Goal: Transaction & Acquisition: Download file/media

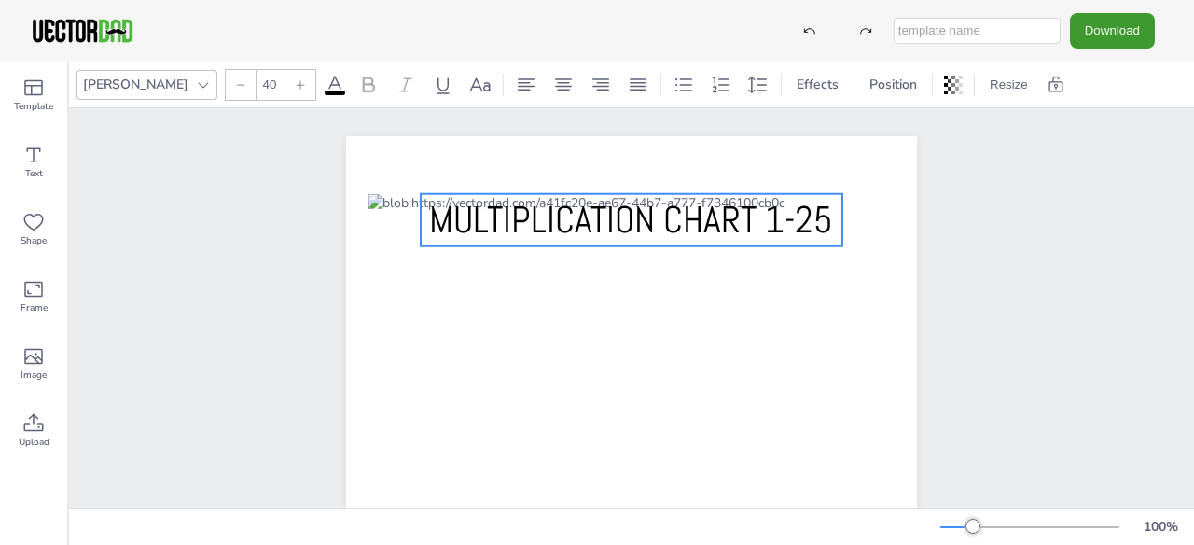
click at [613, 212] on span "MULTIPLICATION CHART 1-25" at bounding box center [631, 220] width 404 height 48
click at [226, 87] on div at bounding box center [241, 85] width 30 height 30
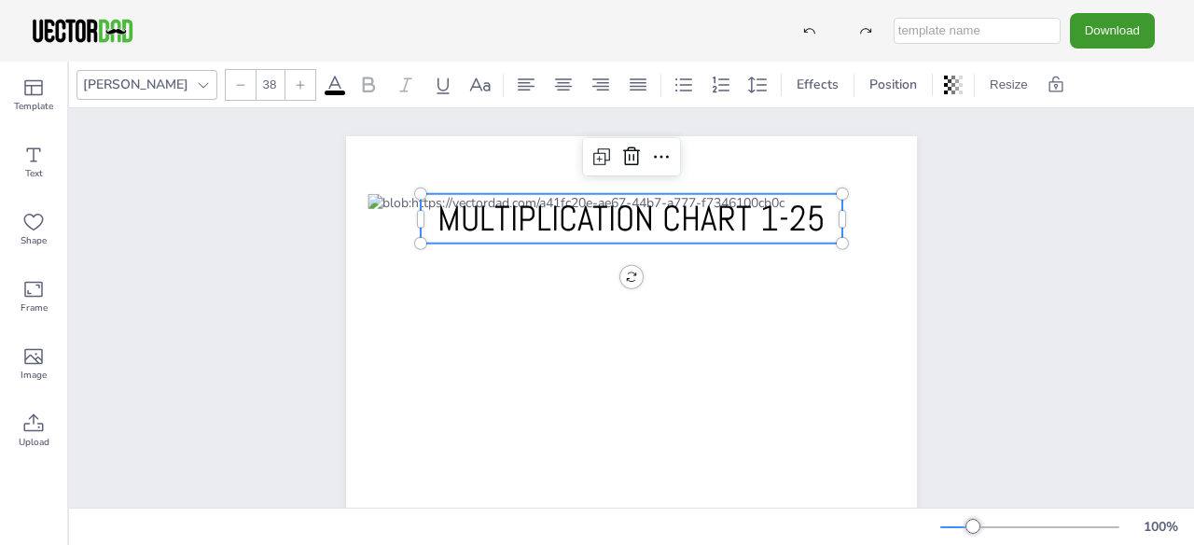
click at [226, 87] on div at bounding box center [241, 85] width 30 height 30
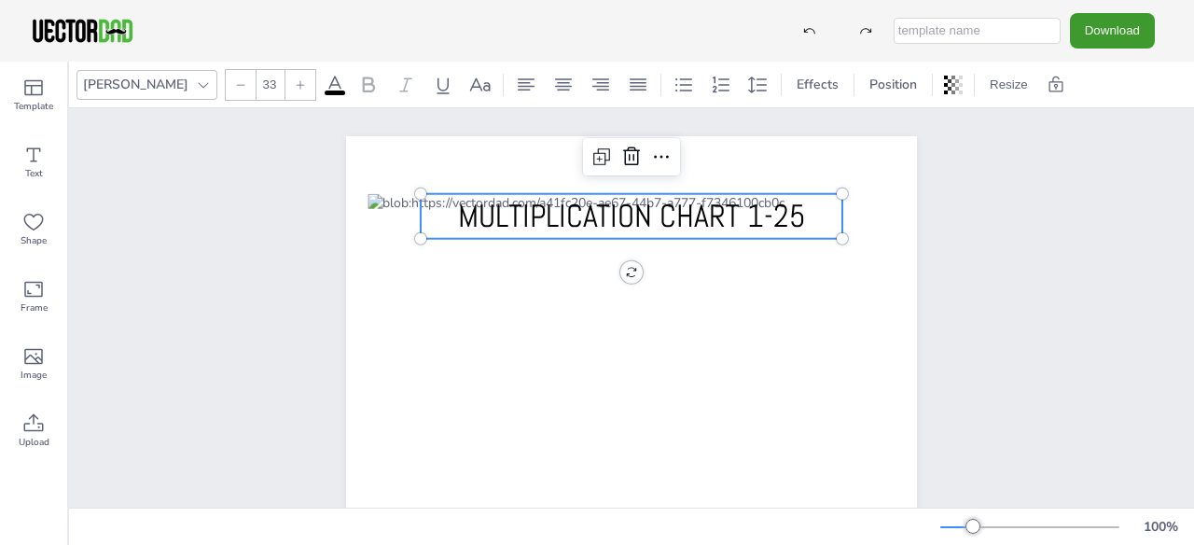
click at [226, 87] on div at bounding box center [241, 85] width 30 height 30
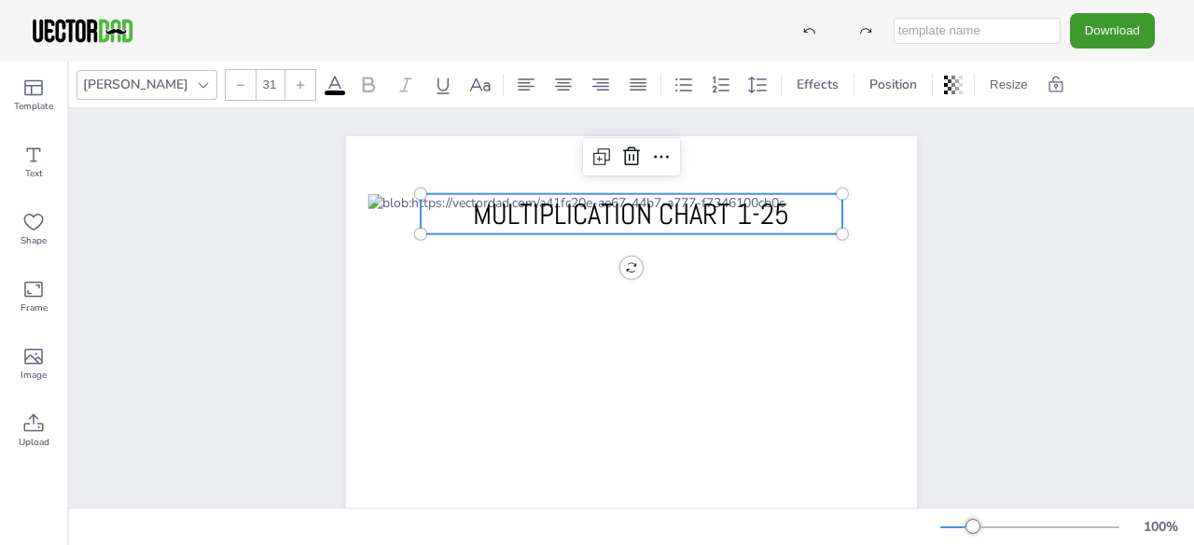
click at [226, 87] on div at bounding box center [241, 85] width 30 height 30
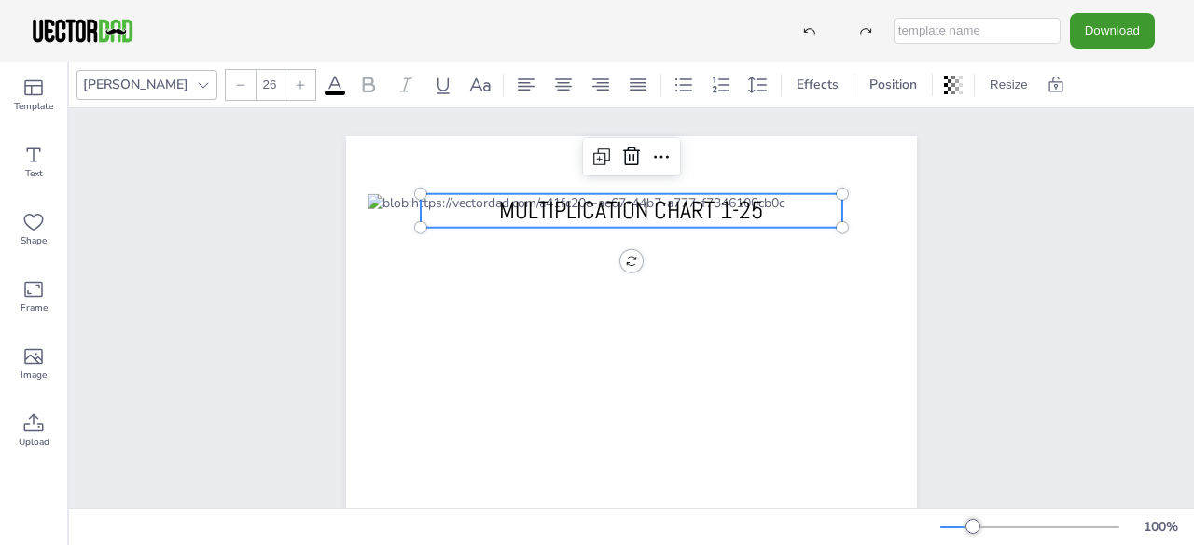
click at [226, 87] on div at bounding box center [241, 85] width 30 height 30
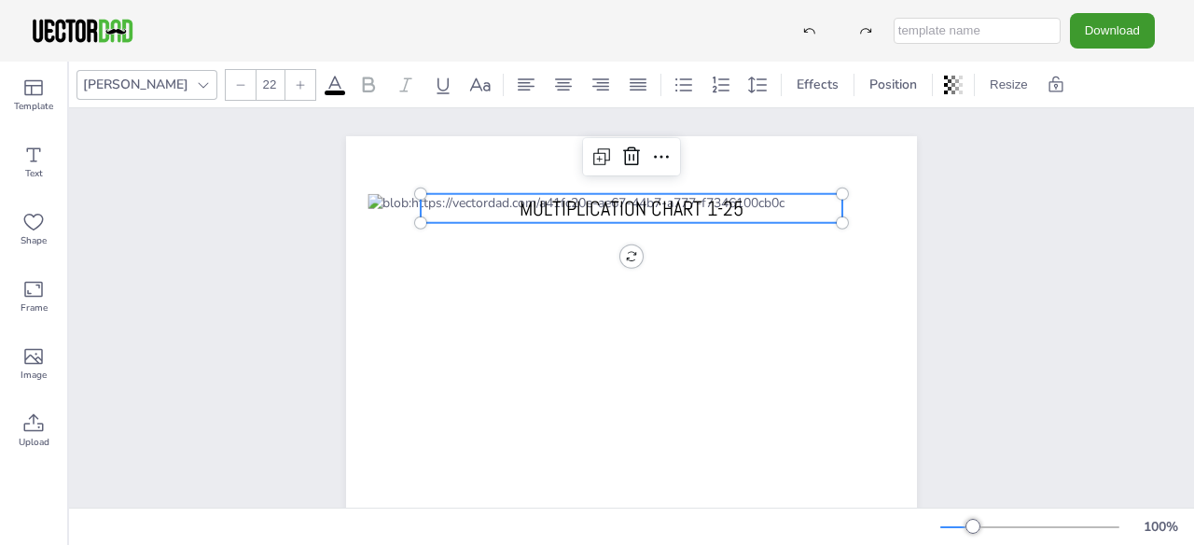
click at [226, 87] on div at bounding box center [241, 85] width 30 height 30
type input "20"
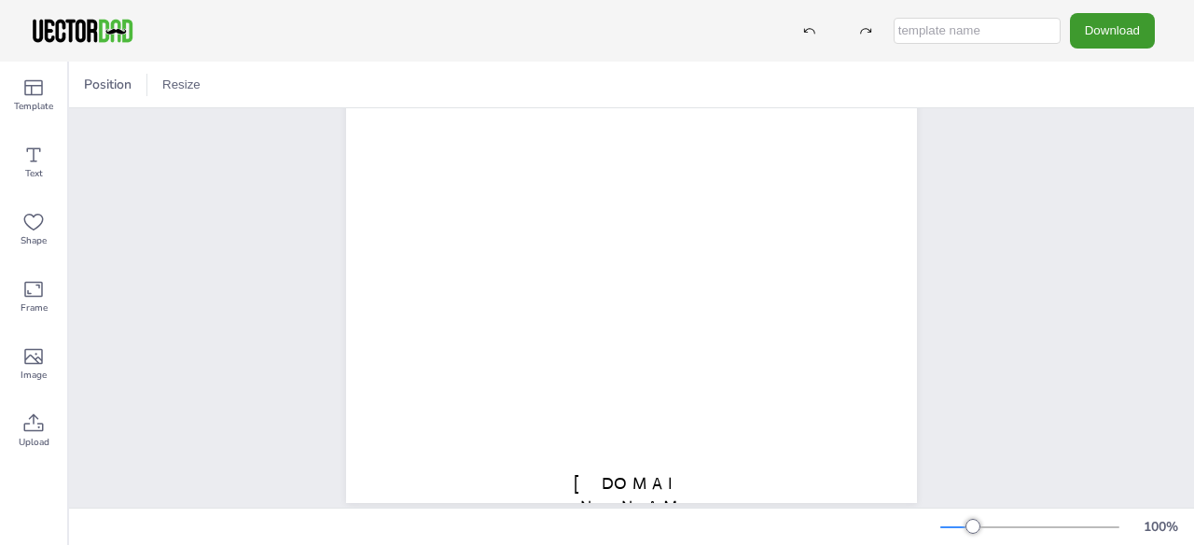
scroll to position [379, 0]
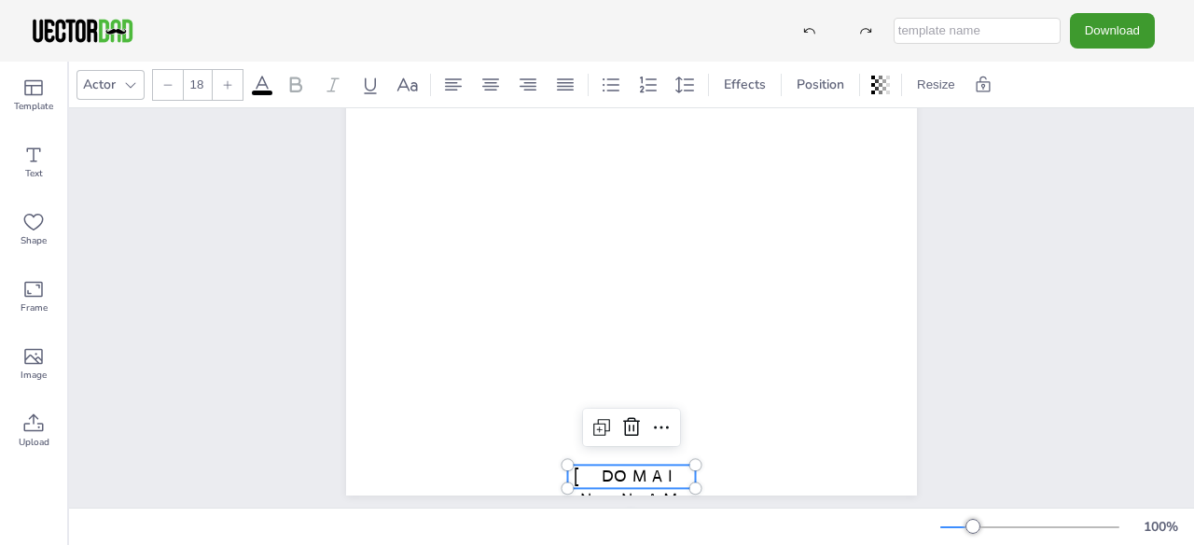
click at [642, 473] on span "[DOMAIN_NAME]" at bounding box center [632, 498] width 116 height 67
click at [630, 423] on icon at bounding box center [631, 427] width 22 height 22
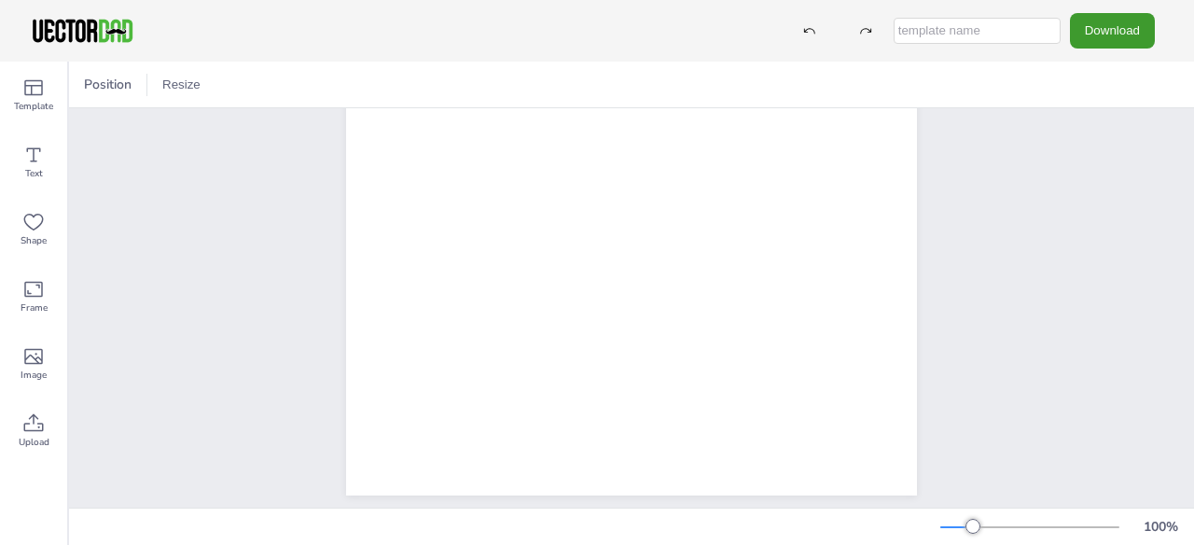
click at [201, 450] on div "MULTIPLICATION CHART 1-25" at bounding box center [631, 127] width 1125 height 794
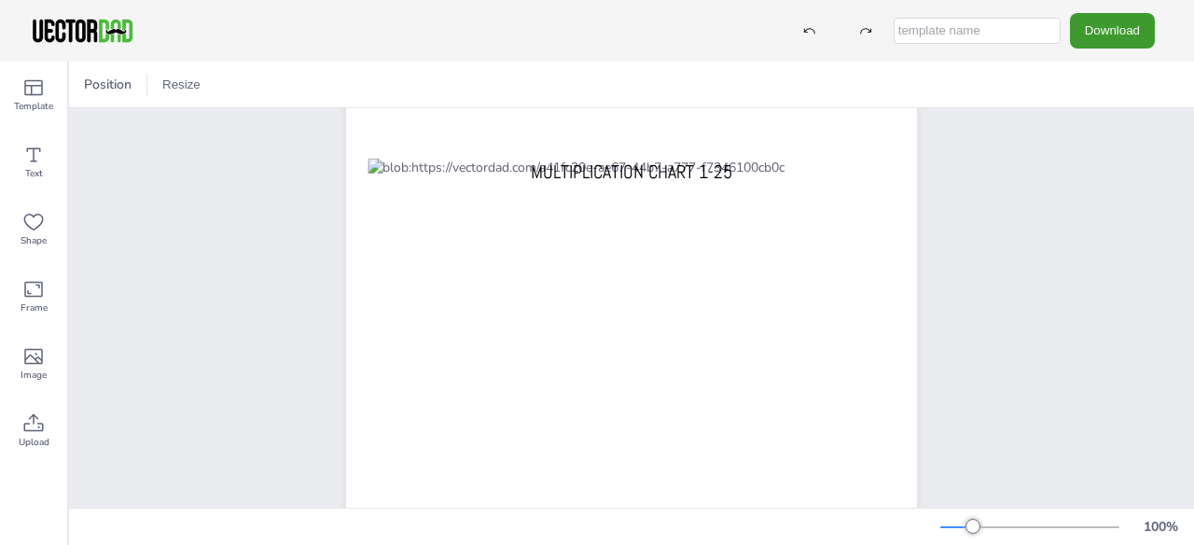
scroll to position [0, 0]
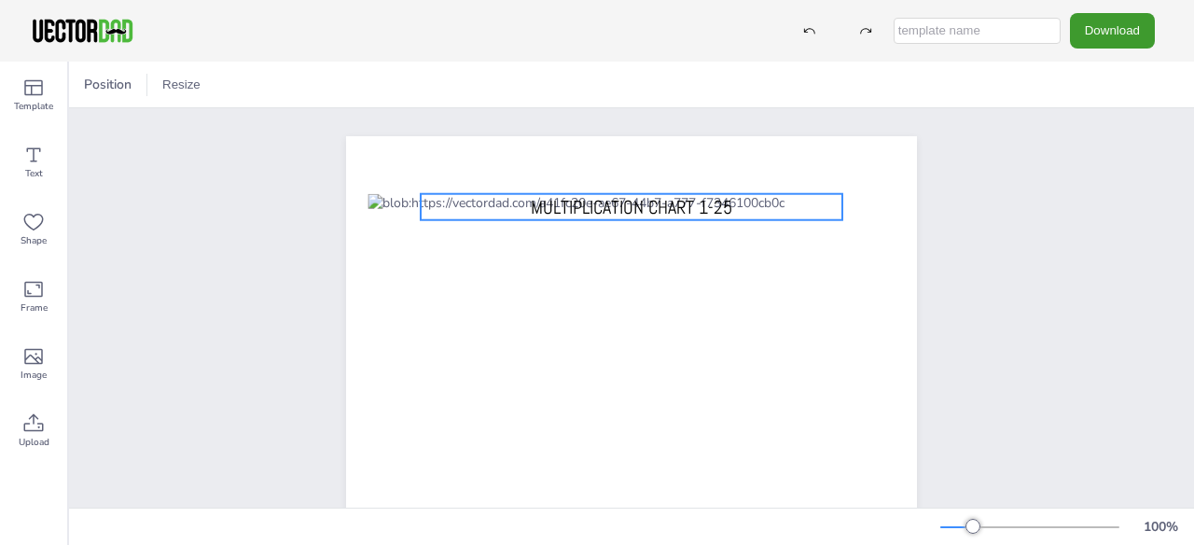
click at [437, 216] on p "MULTIPLICATION CHART 1-25" at bounding box center [632, 207] width 422 height 26
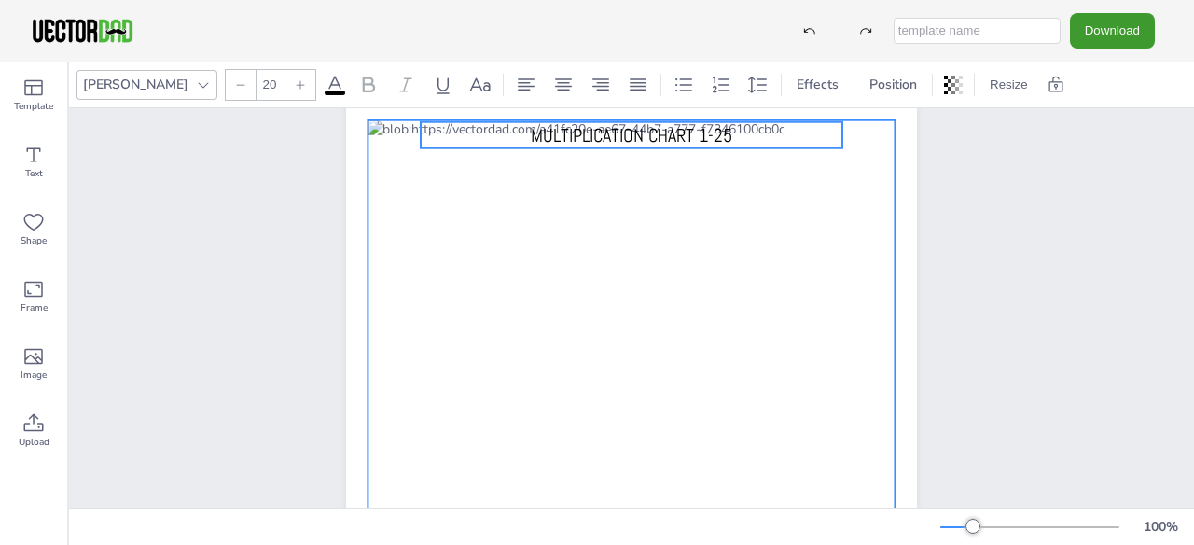
scroll to position [75, 0]
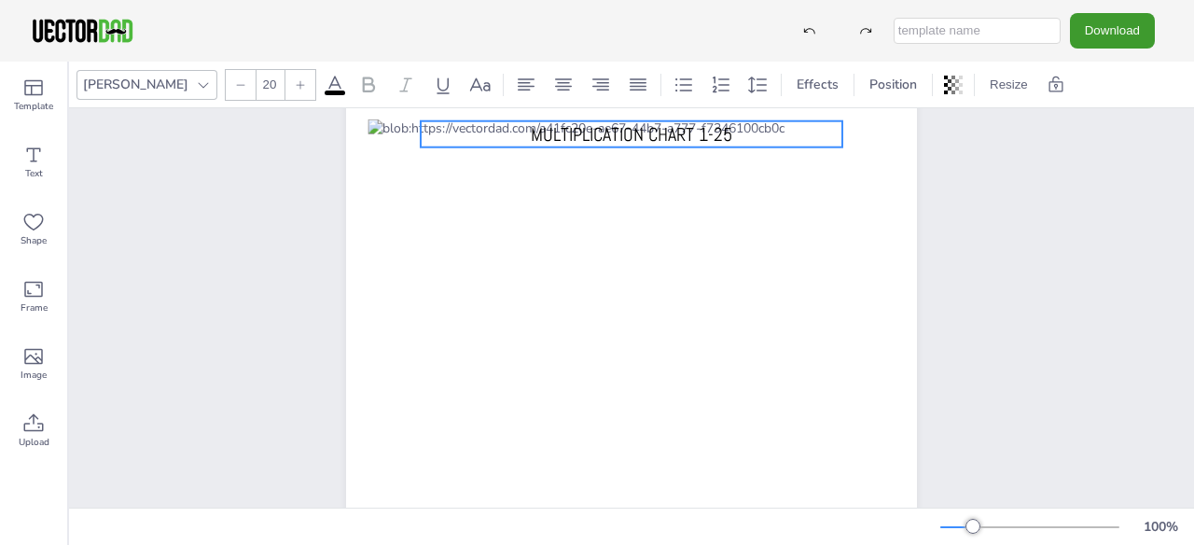
click at [300, 192] on div "MULTIPLICATION CHART 1-25" at bounding box center [631, 431] width 731 height 794
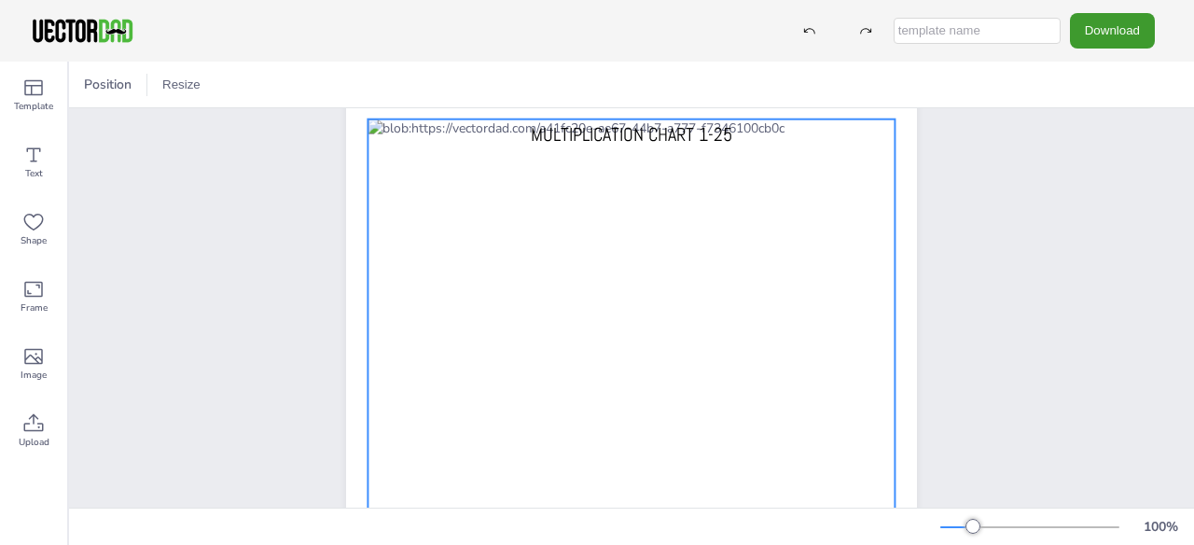
click at [456, 158] on div at bounding box center [630, 421] width 527 height 605
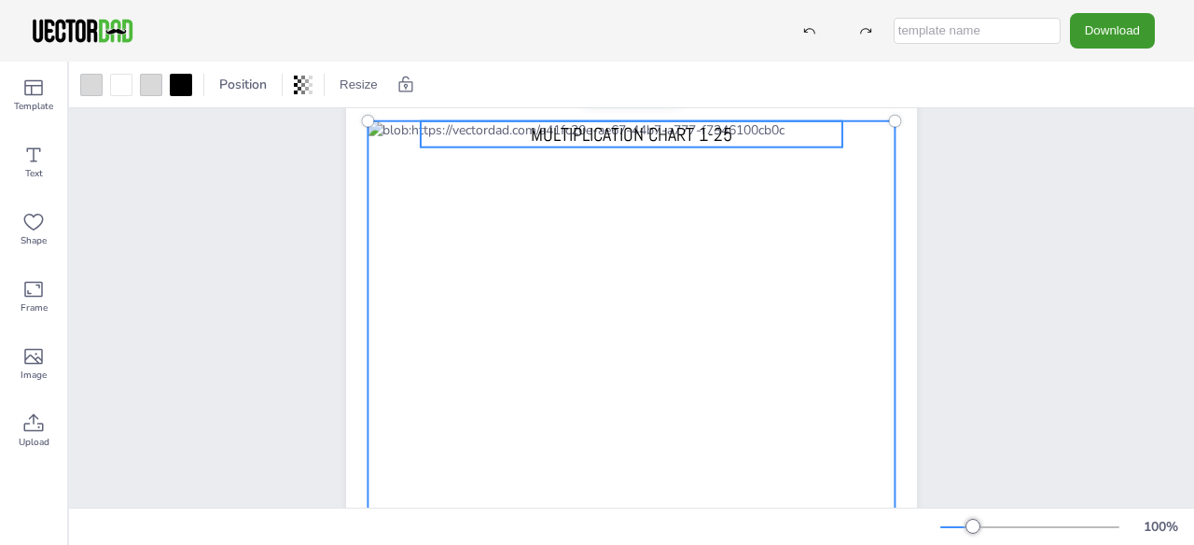
click at [577, 137] on span "MULTIPLICATION CHART 1-25" at bounding box center [631, 134] width 201 height 24
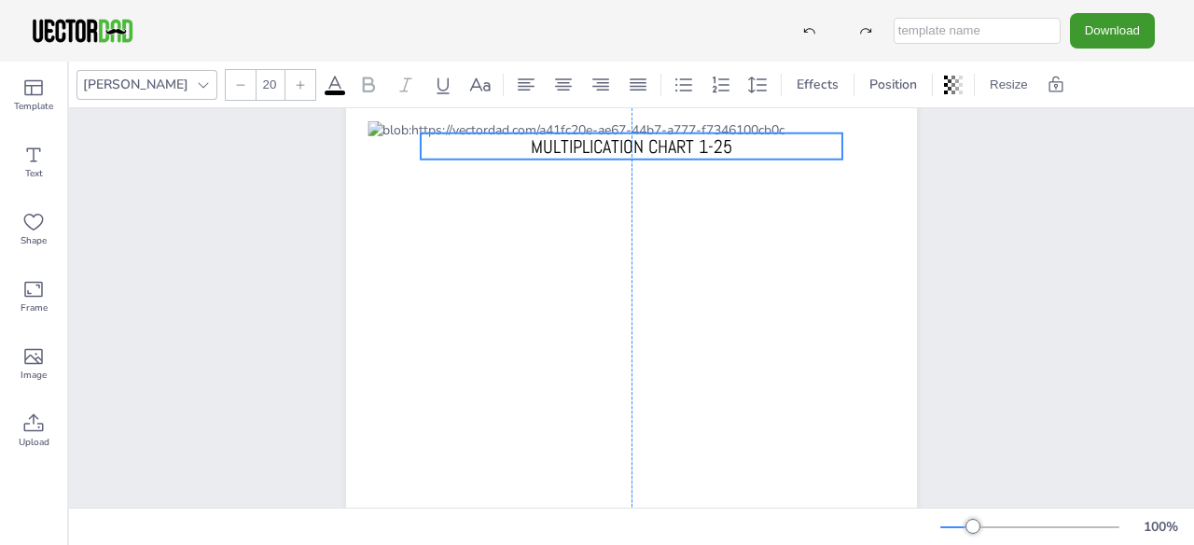
drag, startPoint x: 549, startPoint y: 146, endPoint x: 548, endPoint y: 159, distance: 12.2
click at [548, 62] on div "MULTIPLICATION CHART 1-25" at bounding box center [631, 62] width 571 height 0
click at [257, 292] on div "MULTIPLICATION CHART 1-25" at bounding box center [631, 431] width 1125 height 794
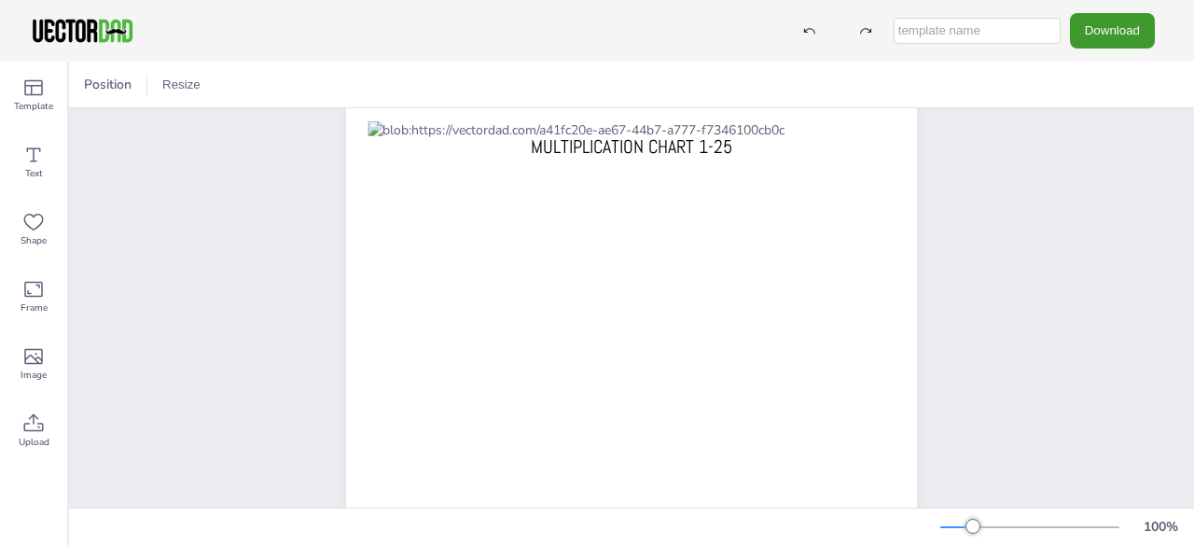
click at [922, 324] on div "MULTIPLICATION CHART 1-25" at bounding box center [631, 431] width 627 height 738
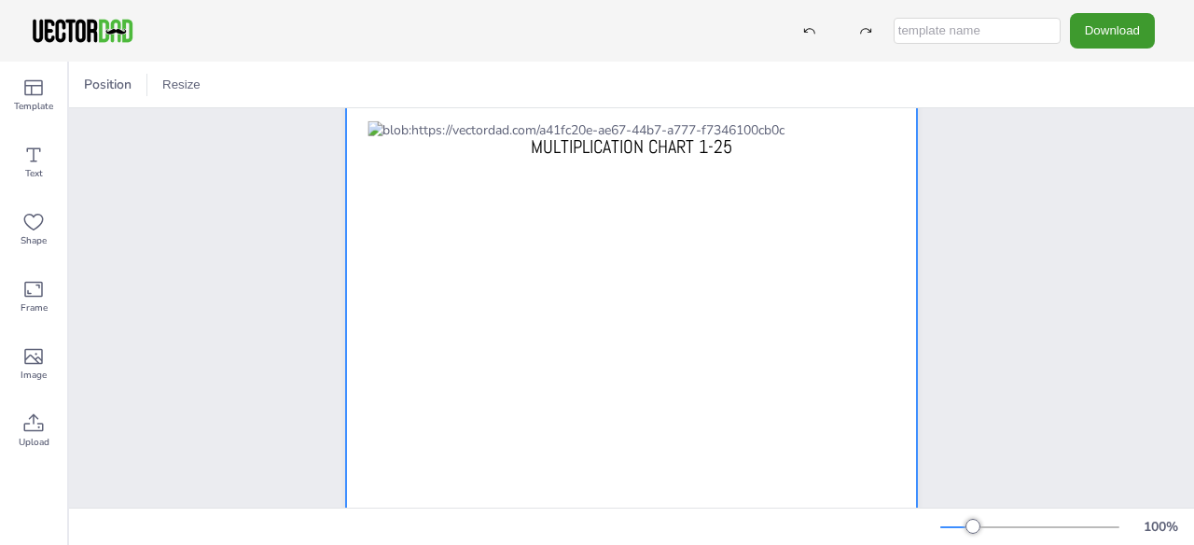
click at [904, 281] on div at bounding box center [631, 431] width 571 height 738
click at [1102, 35] on button "Download" at bounding box center [1112, 30] width 85 height 35
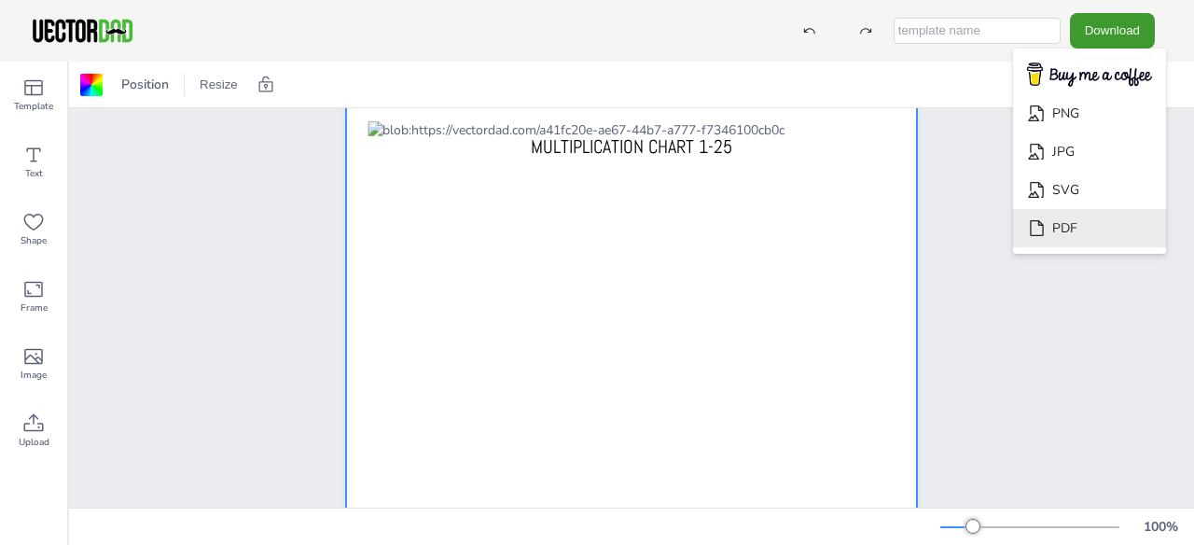
click at [1092, 218] on li "PDF" at bounding box center [1089, 228] width 153 height 38
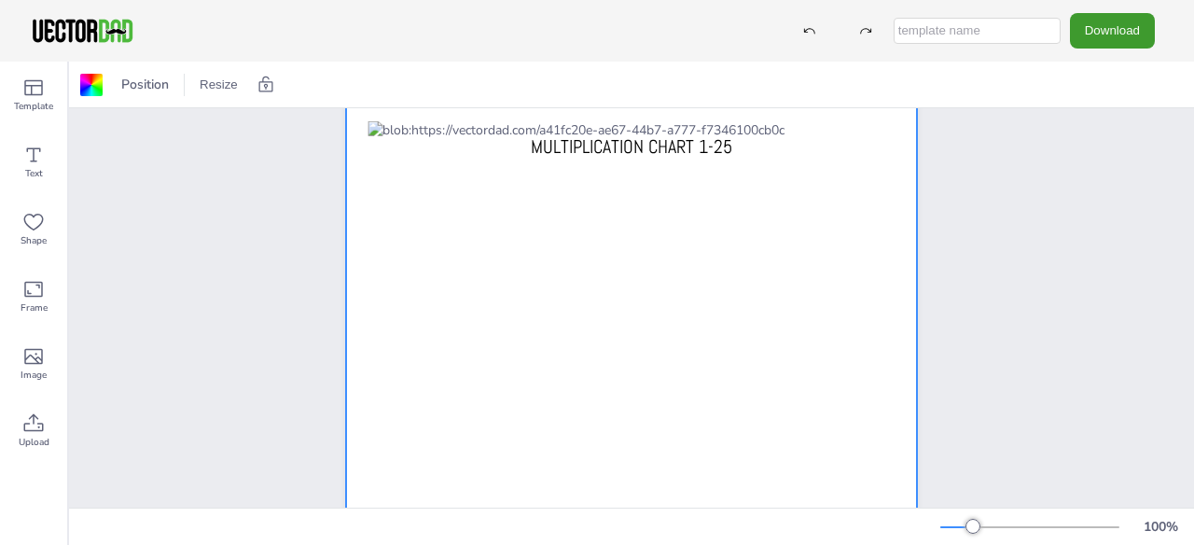
click at [997, 439] on div "MULTIPLICATION CHART 1-25" at bounding box center [631, 431] width 1125 height 794
